Goal: Task Accomplishment & Management: Use online tool/utility

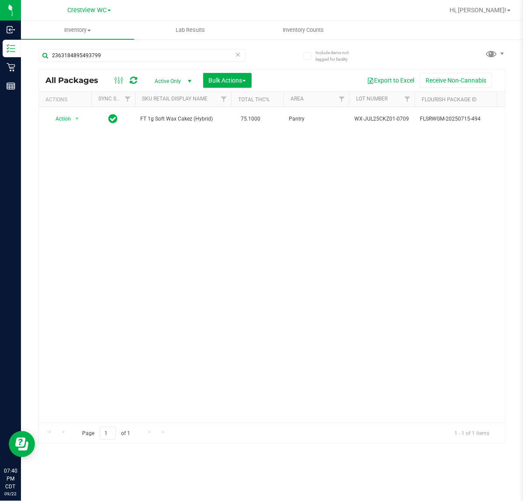
click at [239, 52] on icon at bounding box center [238, 54] width 6 height 10
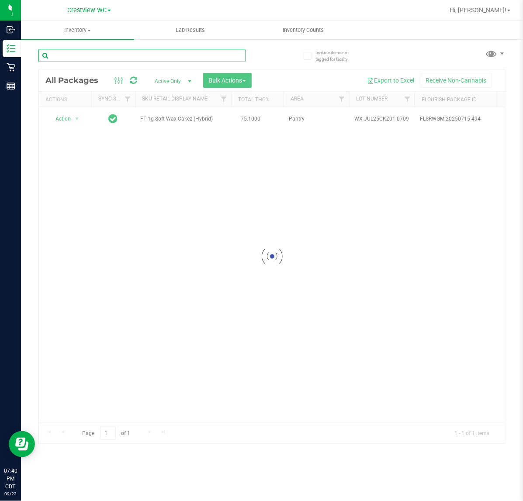
click at [218, 55] on input "text" at bounding box center [141, 55] width 207 height 13
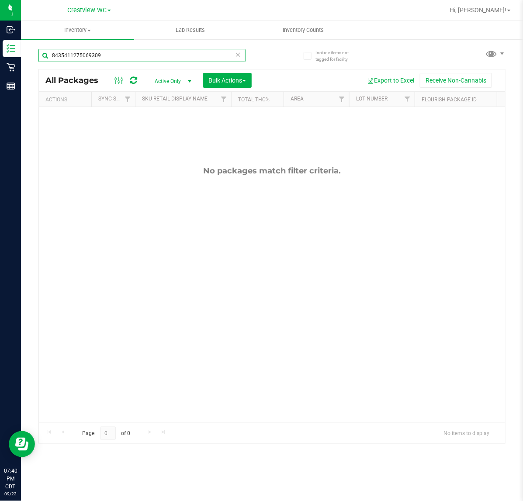
type input "8435411275069309"
click at [238, 57] on icon at bounding box center [238, 54] width 6 height 10
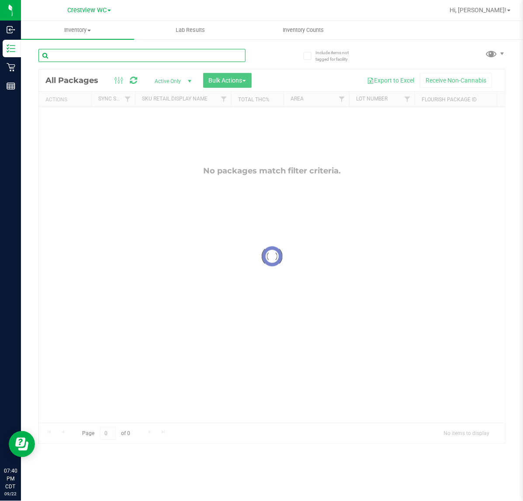
click at [229, 55] on input "text" at bounding box center [141, 55] width 207 height 13
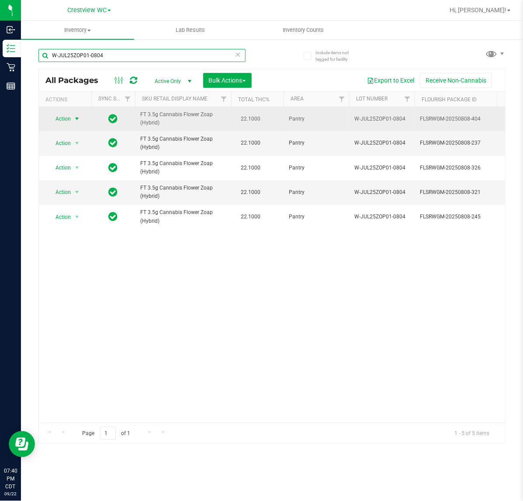
type input "W-JUL25ZOP01-0804"
click at [74, 118] on span "select" at bounding box center [76, 118] width 7 height 7
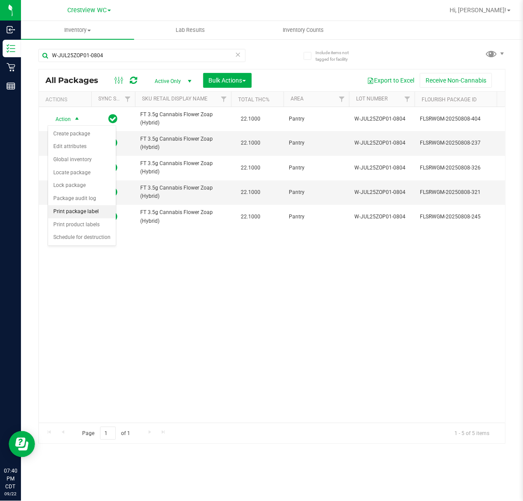
click at [97, 213] on li "Print package label" at bounding box center [82, 211] width 68 height 13
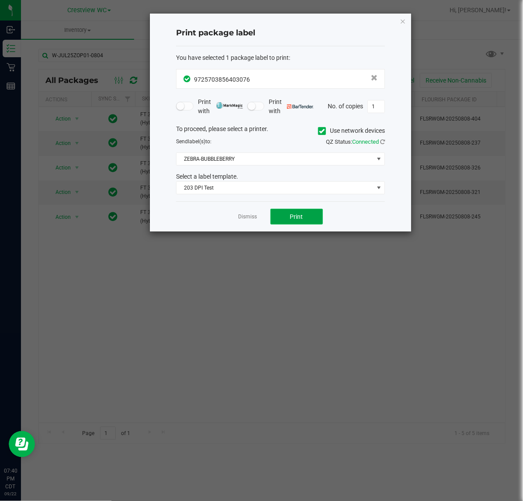
click at [297, 219] on span "Print" at bounding box center [296, 216] width 13 height 7
click at [249, 218] on link "Dismiss" at bounding box center [248, 216] width 19 height 7
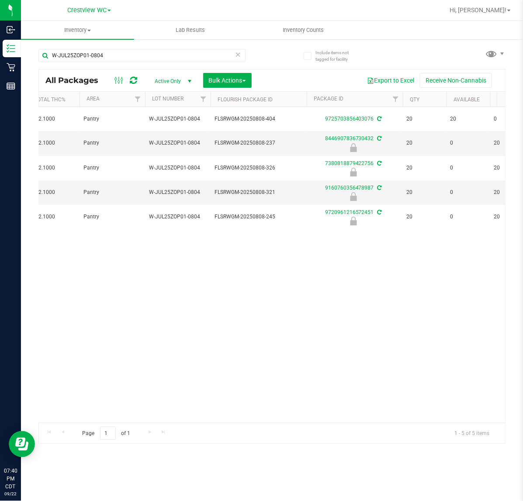
scroll to position [0, 205]
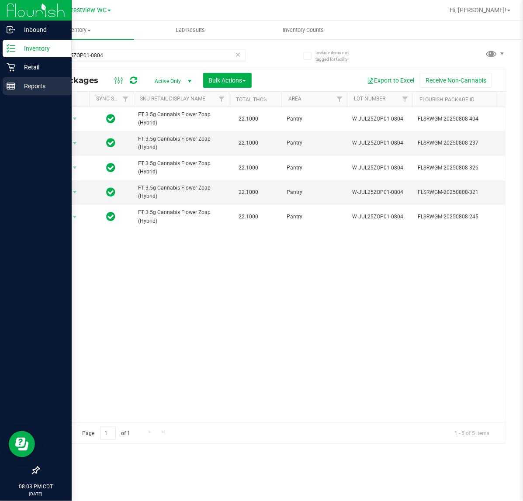
click at [15, 87] on p "Reports" at bounding box center [41, 86] width 52 height 10
